Goal: Task Accomplishment & Management: Use online tool/utility

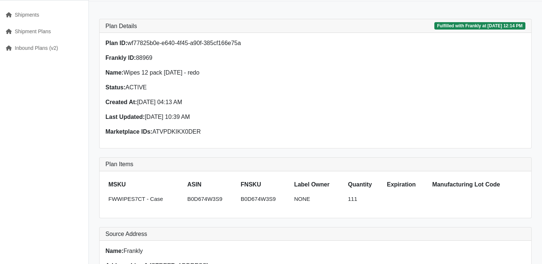
scroll to position [45, 0]
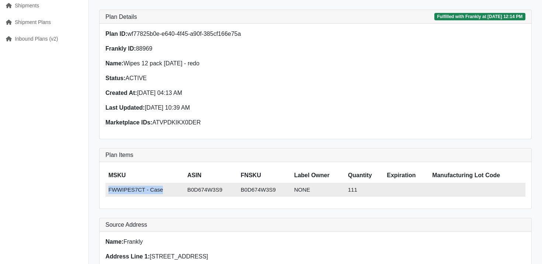
drag, startPoint x: 167, startPoint y: 192, endPoint x: 110, endPoint y: 192, distance: 56.8
click at [110, 192] on td "FWWIPES7CT - Case" at bounding box center [144, 190] width 79 height 14
copy td "FWWIPES7CT - Case"
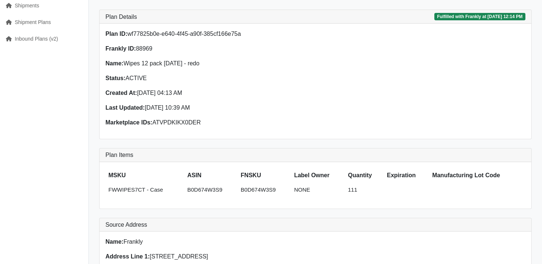
click at [213, 131] on div "Plan ID: wf77825b0e-e640-4f45-a90f-385cf166e75a Frankly ID: 88969 Name: Wipes 1…" at bounding box center [208, 80] width 215 height 103
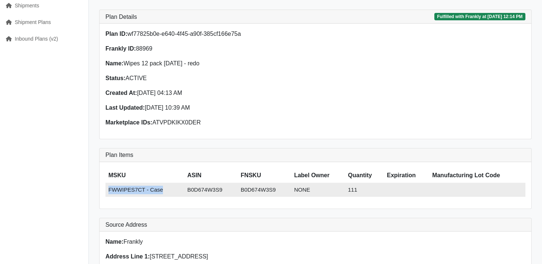
drag, startPoint x: 163, startPoint y: 192, endPoint x: 107, endPoint y: 190, distance: 55.7
click at [107, 190] on td "FWWIPES7CT - Case" at bounding box center [144, 190] width 79 height 14
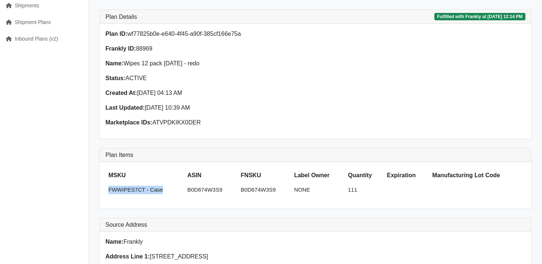
copy td "FWWIPES7CT - Case"
click at [137, 168] on div "MSKU ASIN FNSKU Label Owner Quantity Expiration Manufacturing Lot Code FWWIPES7…" at bounding box center [316, 185] width 432 height 47
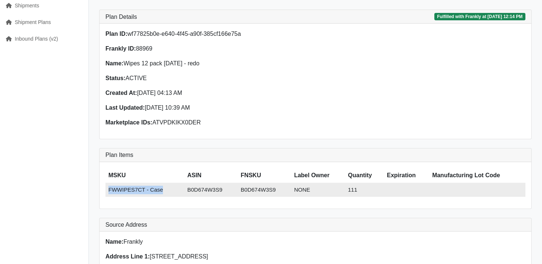
drag, startPoint x: 163, startPoint y: 194, endPoint x: 107, endPoint y: 191, distance: 56.5
click at [107, 191] on td "FWWIPES7CT - Case" at bounding box center [144, 190] width 79 height 14
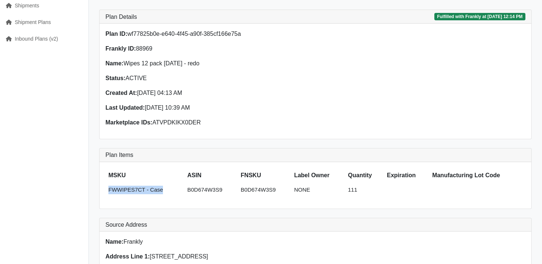
copy td "FWWIPES7CT - Case"
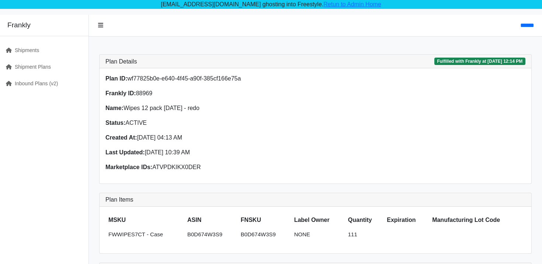
click at [150, 94] on p "Frankly ID: 88969" at bounding box center [208, 93] width 206 height 9
copy p "88969"
click at [340, 3] on link "Retun to Admin Home" at bounding box center [352, 4] width 58 height 6
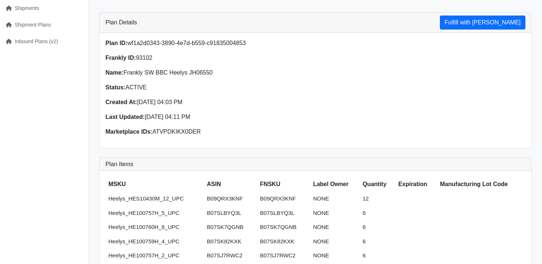
scroll to position [18, 0]
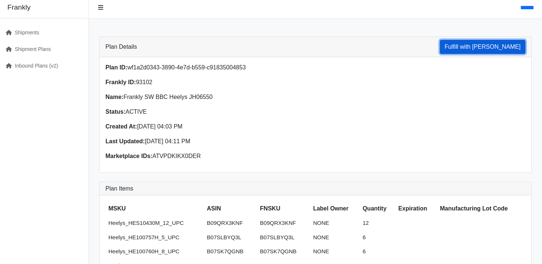
click at [504, 45] on button "Fulfill with Frankly" at bounding box center [483, 47] width 86 height 14
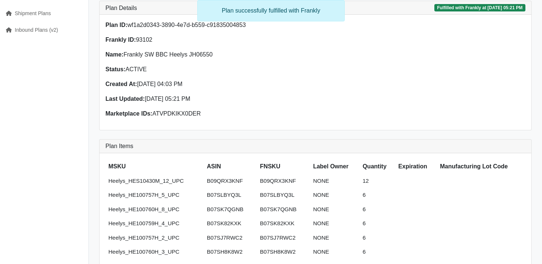
scroll to position [65, 0]
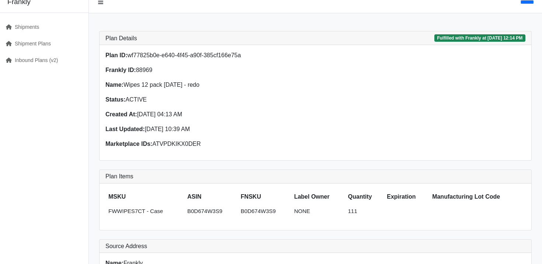
scroll to position [27, 0]
